Goal: Transaction & Acquisition: Purchase product/service

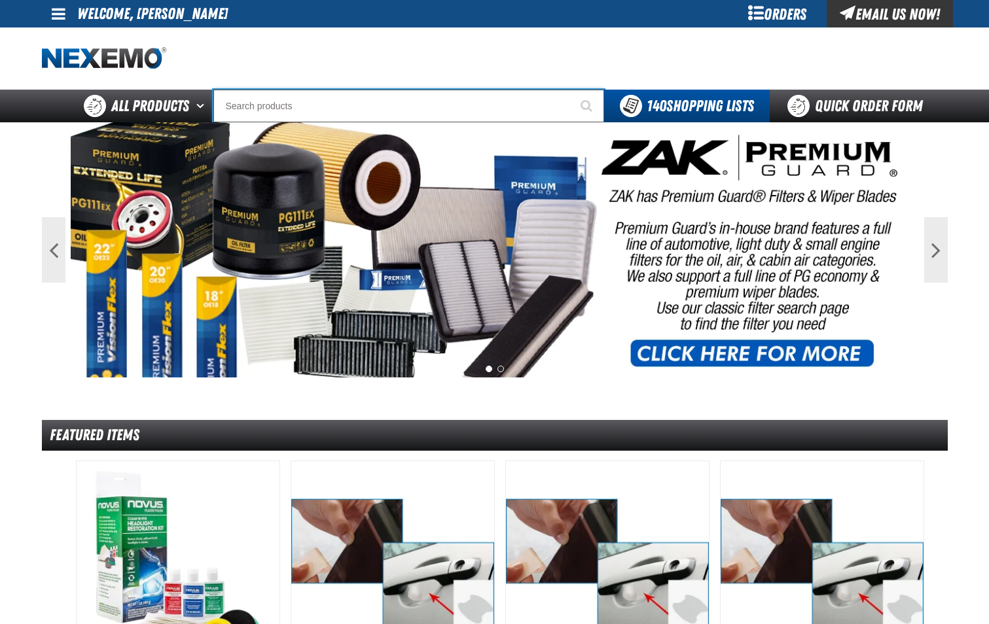
click at [317, 96] on input "Search" at bounding box center [408, 106] width 391 height 33
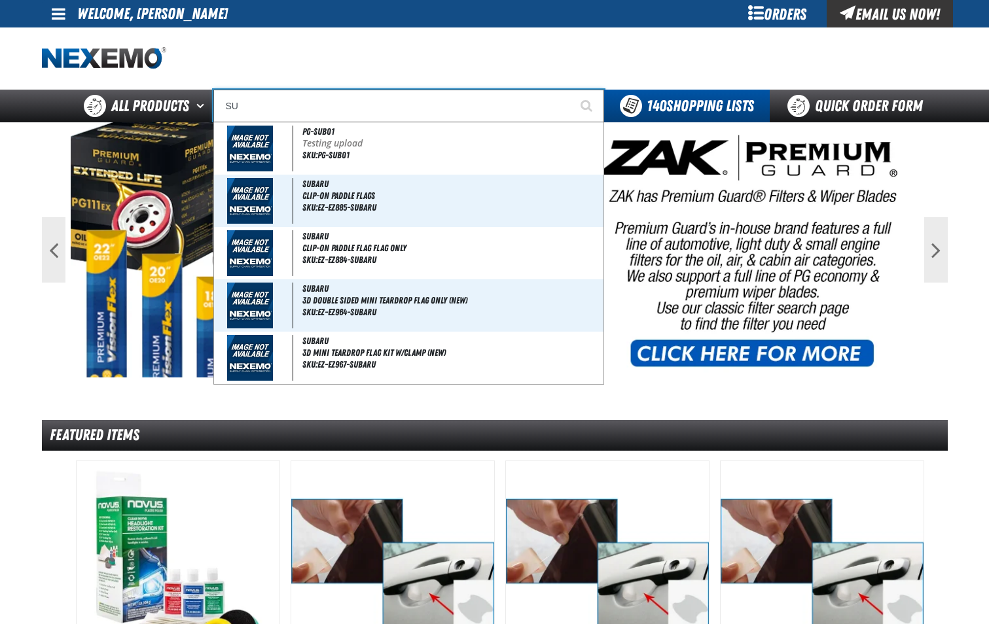
type input "SUP"
type input "SUPERCHARG"
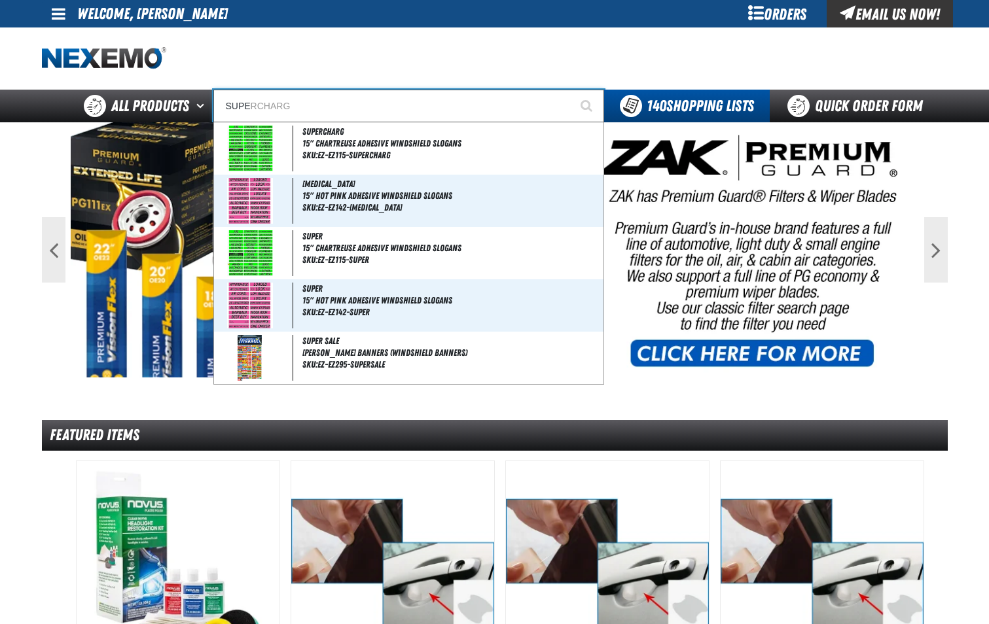
type input "SUPER"
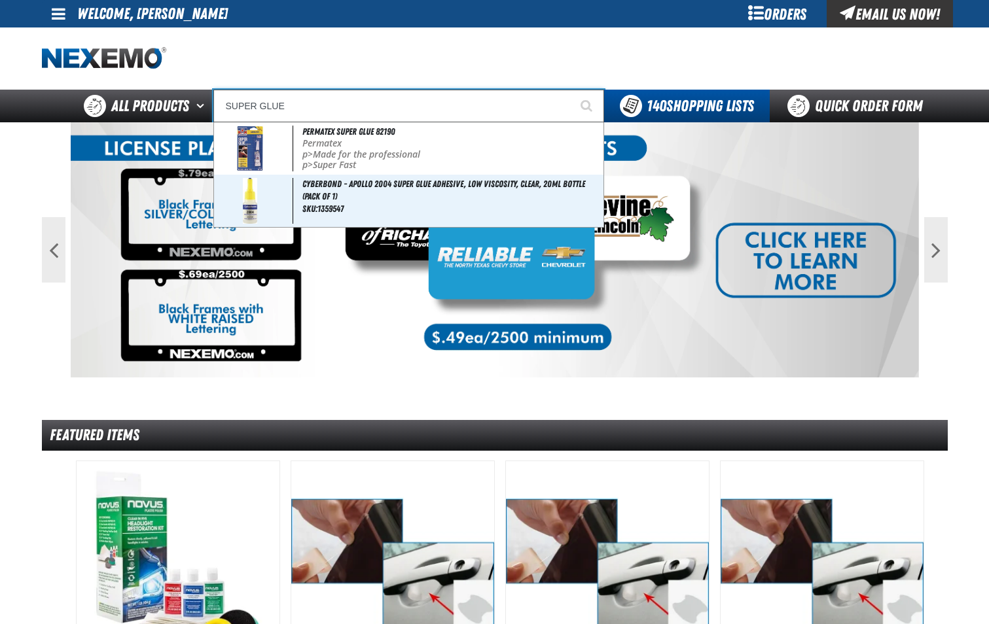
type input "SUPER GLUE"
click at [571, 90] on button "Start Searching" at bounding box center [587, 106] width 33 height 33
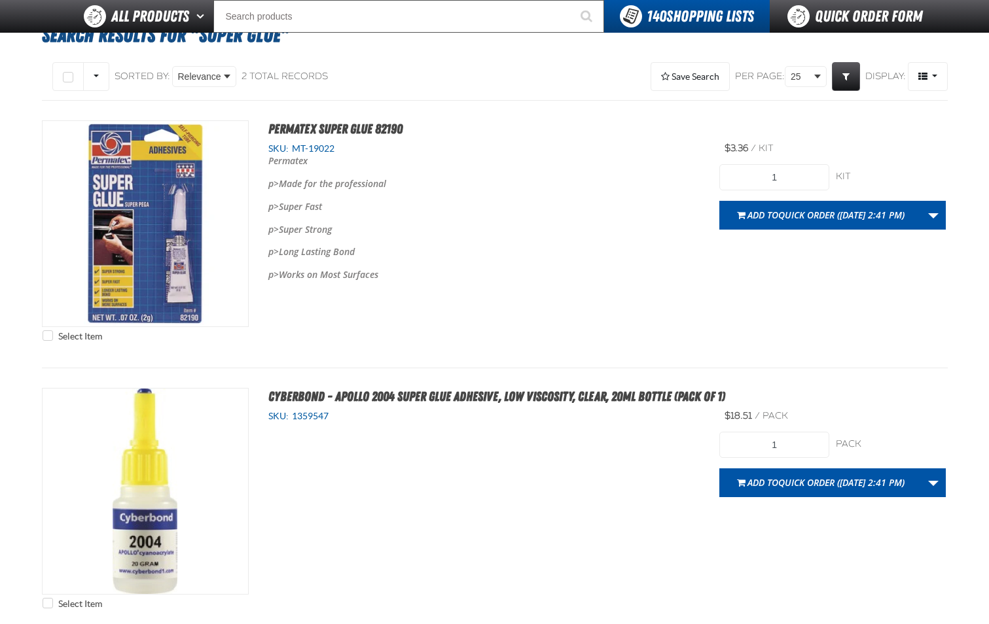
scroll to position [131, 0]
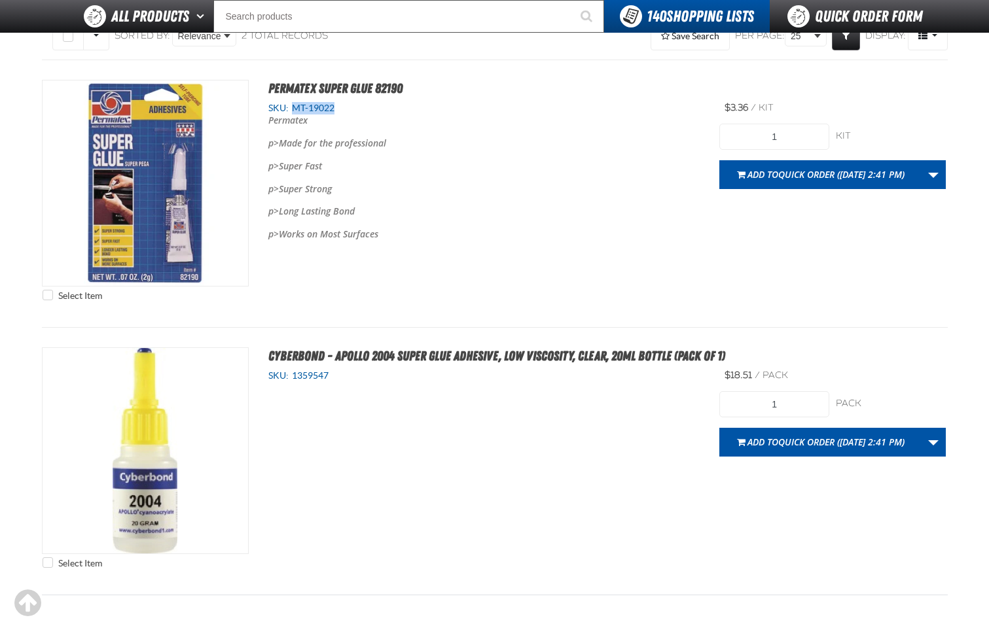
drag, startPoint x: 295, startPoint y: 111, endPoint x: 338, endPoint y: 110, distance: 43.9
click at [338, 110] on div "SKU: MT-19022" at bounding box center [484, 108] width 432 height 12
copy span "MT-19022"
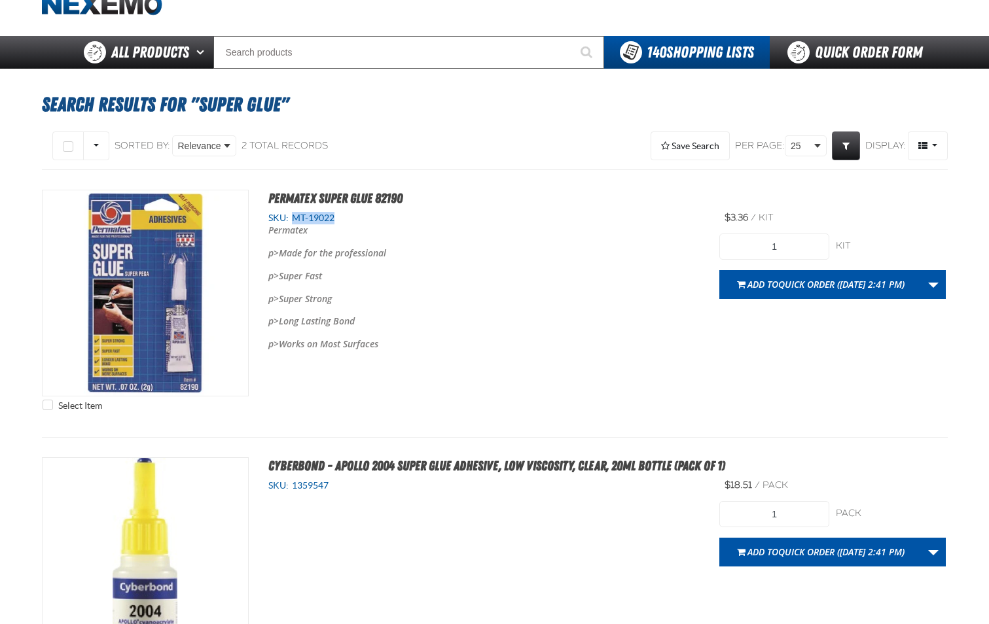
scroll to position [0, 0]
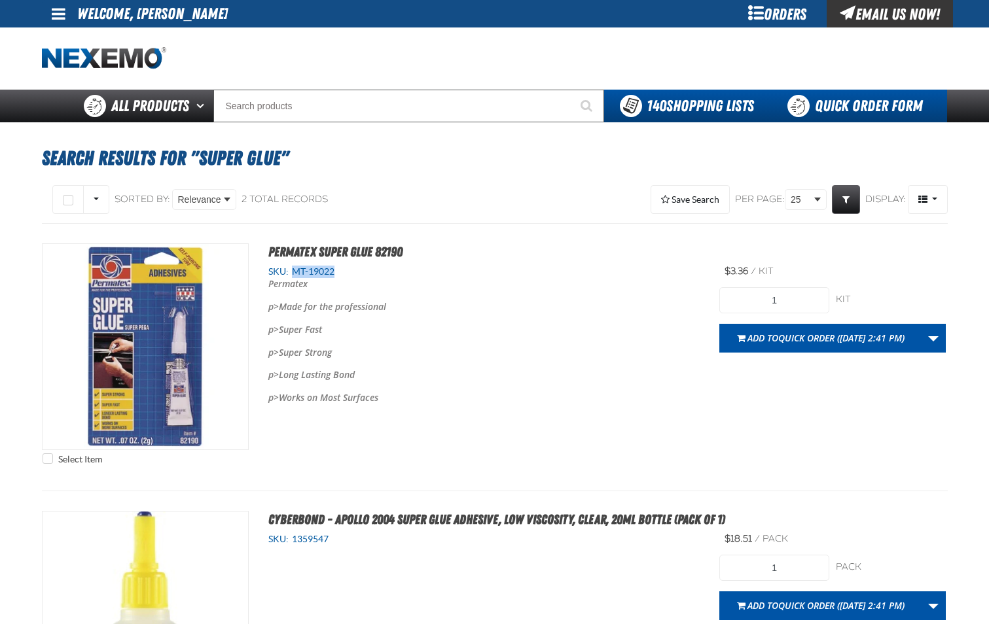
click at [838, 116] on link "Quick Order Form" at bounding box center [858, 106] width 177 height 33
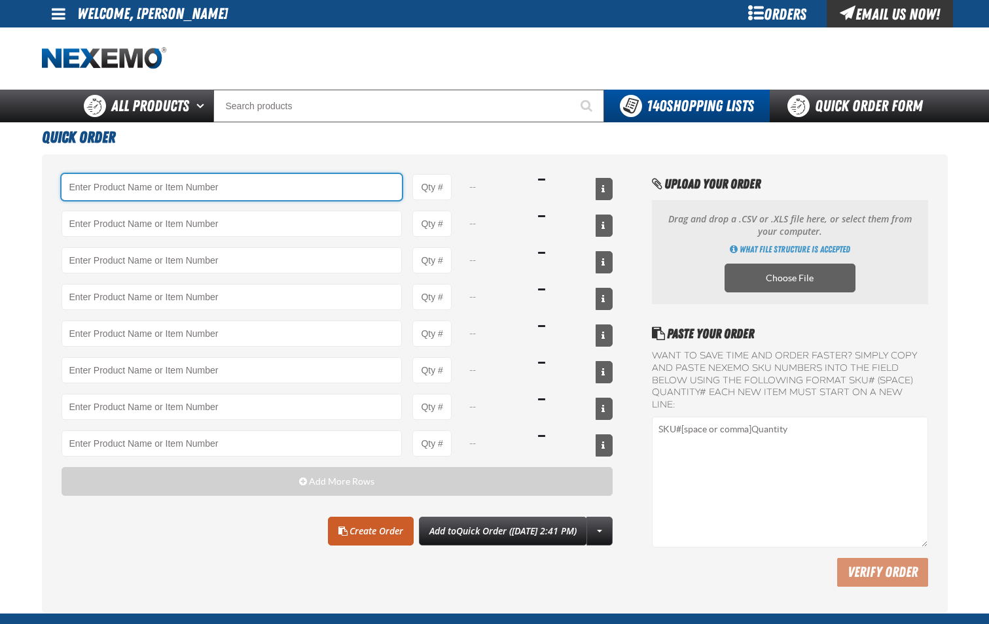
drag, startPoint x: 152, startPoint y: 192, endPoint x: 135, endPoint y: 179, distance: 21.5
paste input "MT-19022"
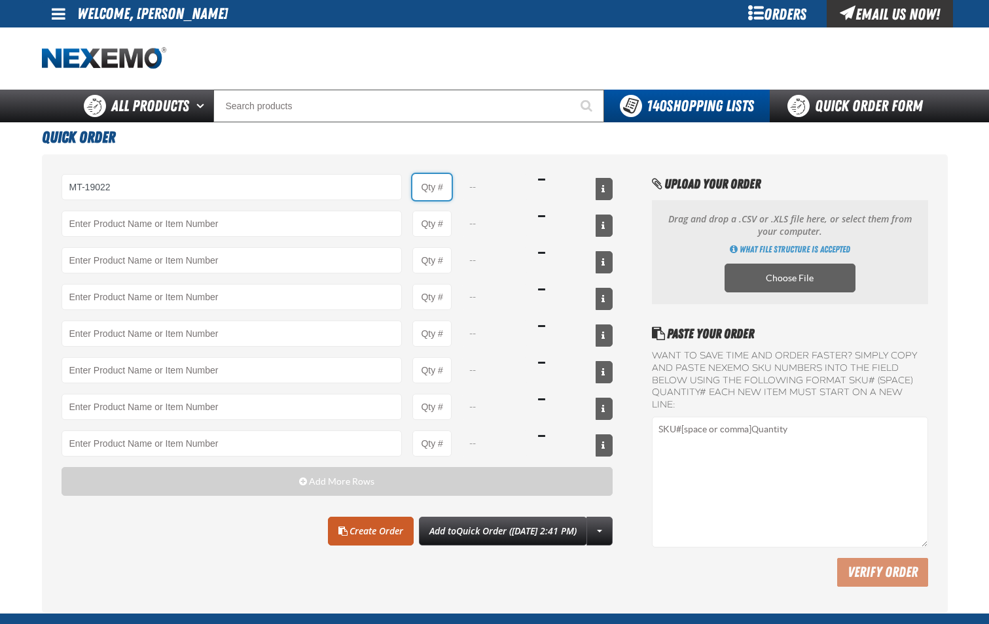
click at [442, 196] on input "Product Quantity" at bounding box center [431, 187] width 39 height 26
type input "MT-19022 - Permatex Super Glue 82190"
type input "1"
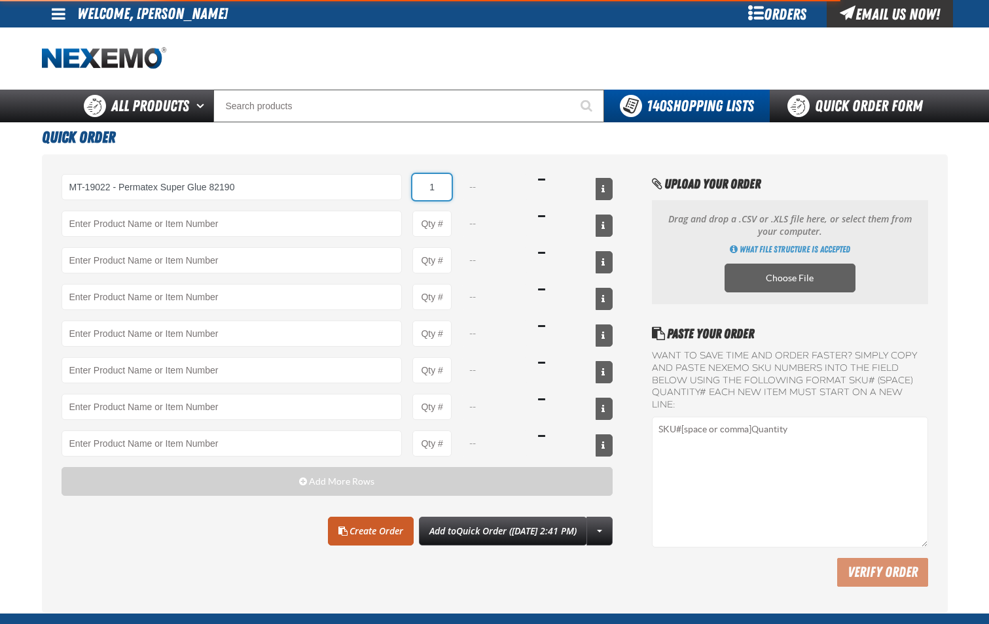
select select "kit"
click at [442, 194] on input "1" at bounding box center [431, 187] width 39 height 26
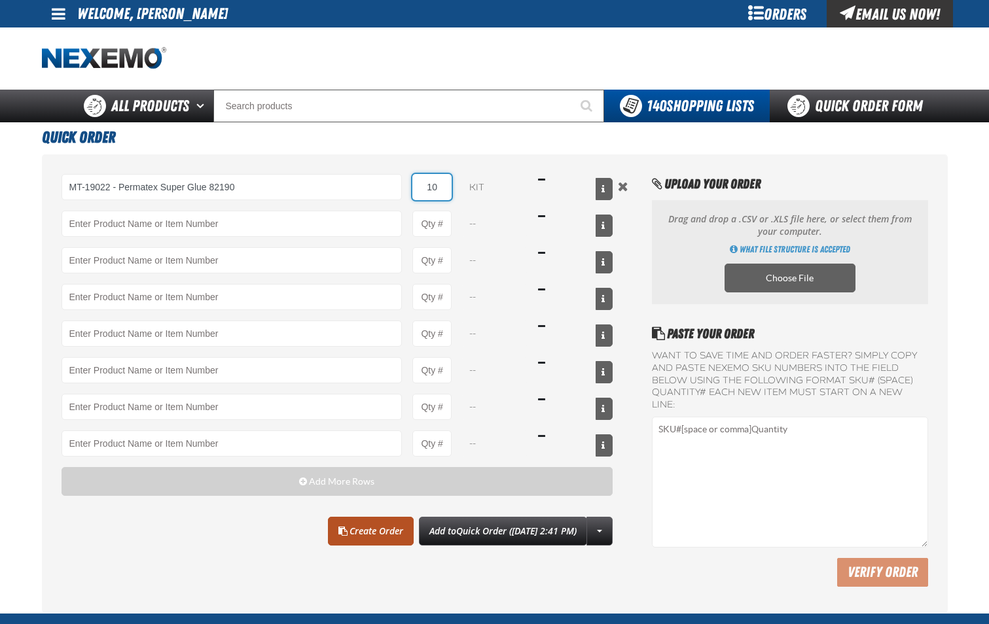
type input "10"
click at [359, 526] on link "Create Order" at bounding box center [371, 531] width 86 height 29
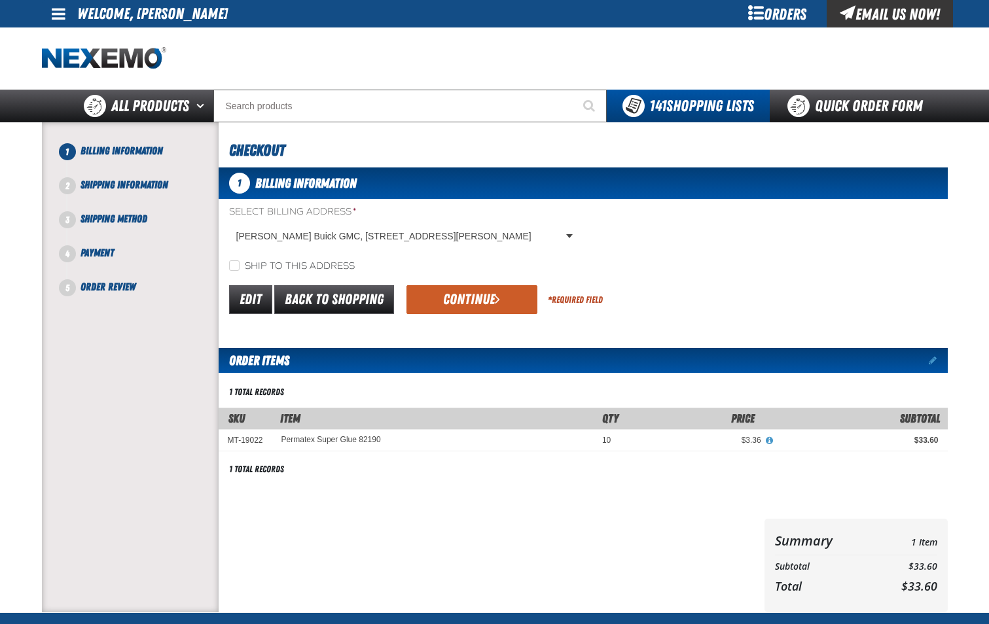
click at [242, 268] on label "Ship to this address" at bounding box center [292, 266] width 126 height 12
click at [240, 268] on input "Ship to this address" at bounding box center [234, 265] width 10 height 10
checkbox input "true"
click at [437, 301] on button "Continue" at bounding box center [471, 299] width 131 height 29
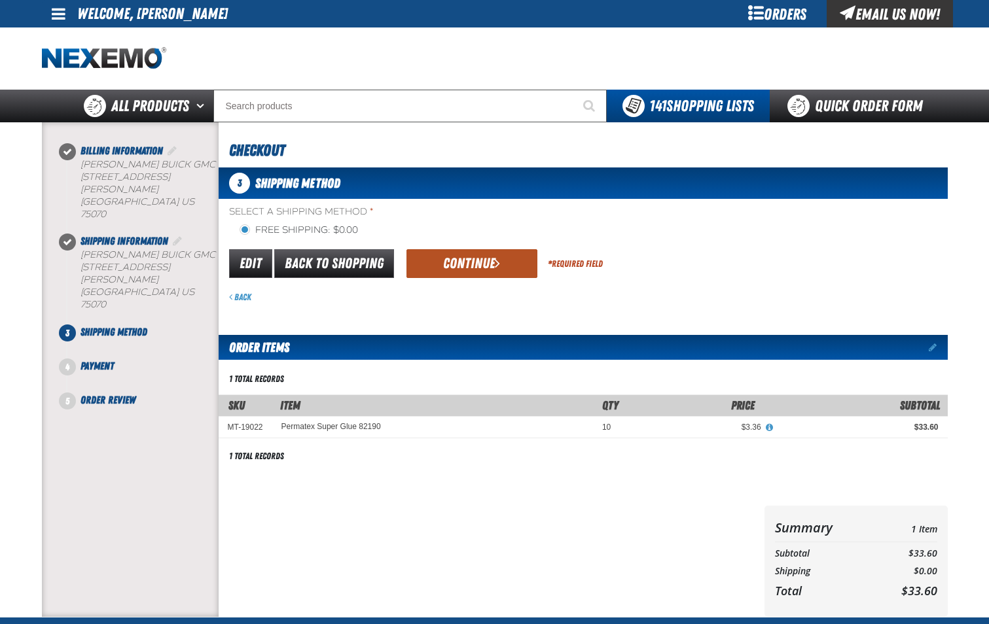
click at [467, 269] on button "Continue" at bounding box center [471, 263] width 131 height 29
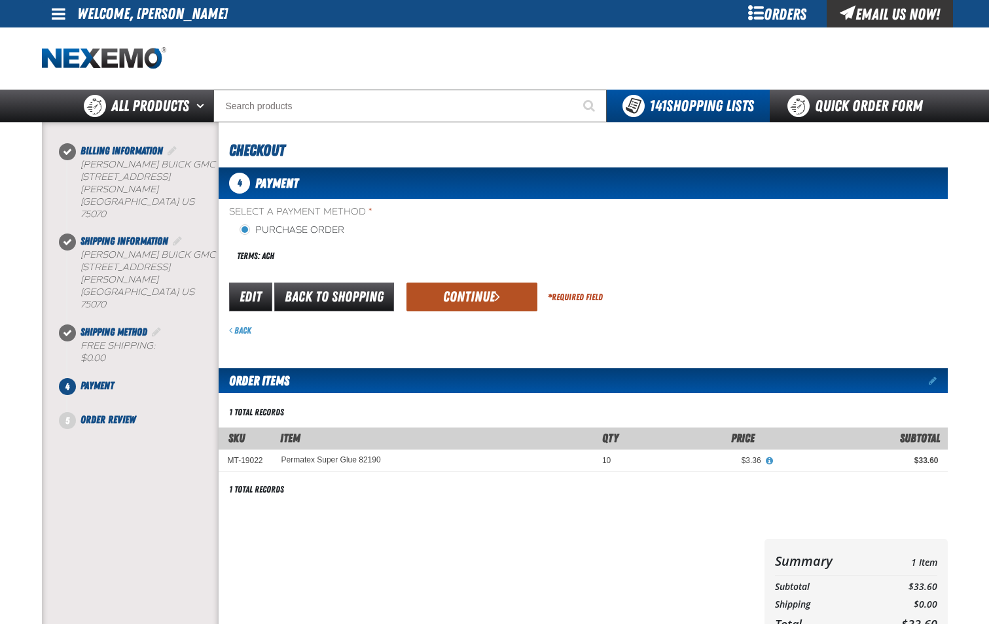
click at [461, 290] on button "Continue" at bounding box center [471, 297] width 131 height 29
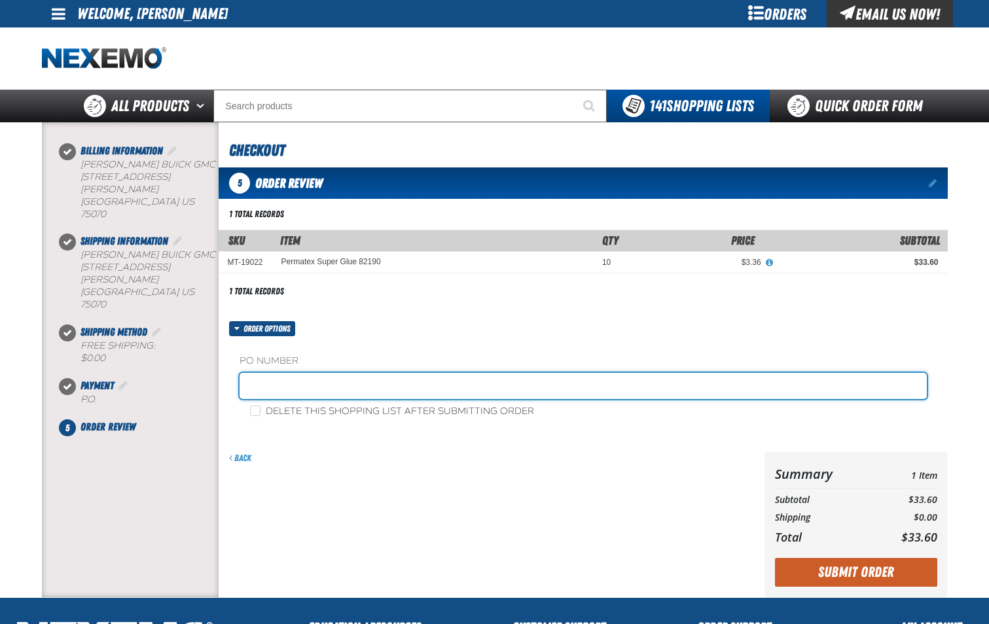
click at [378, 392] on input "text" at bounding box center [583, 386] width 687 height 26
type input "SHOP-JL"
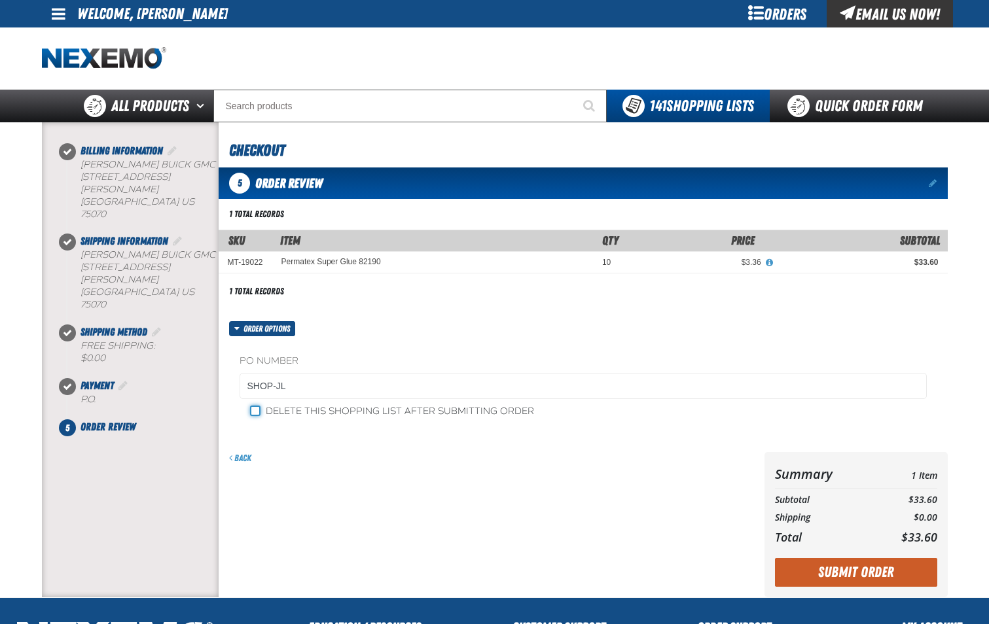
click at [253, 412] on input "Delete this shopping list after submitting order" at bounding box center [255, 411] width 10 height 10
checkbox input "true"
click at [848, 571] on button "Submit Order" at bounding box center [856, 572] width 162 height 29
